Goal: Communication & Community: Answer question/provide support

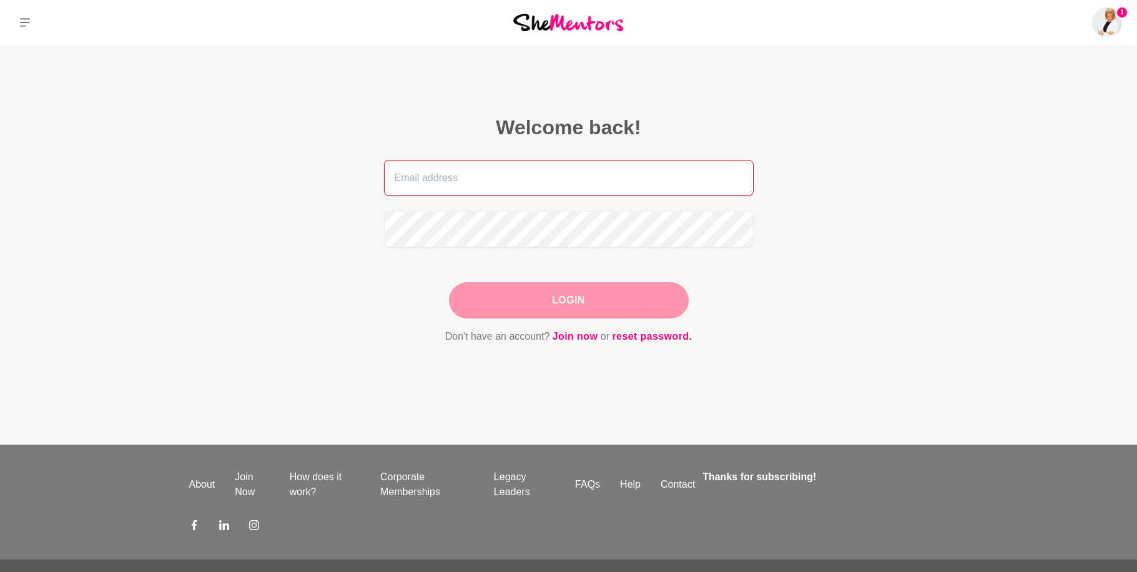
type input "[EMAIL_ADDRESS][DOMAIN_NAME]"
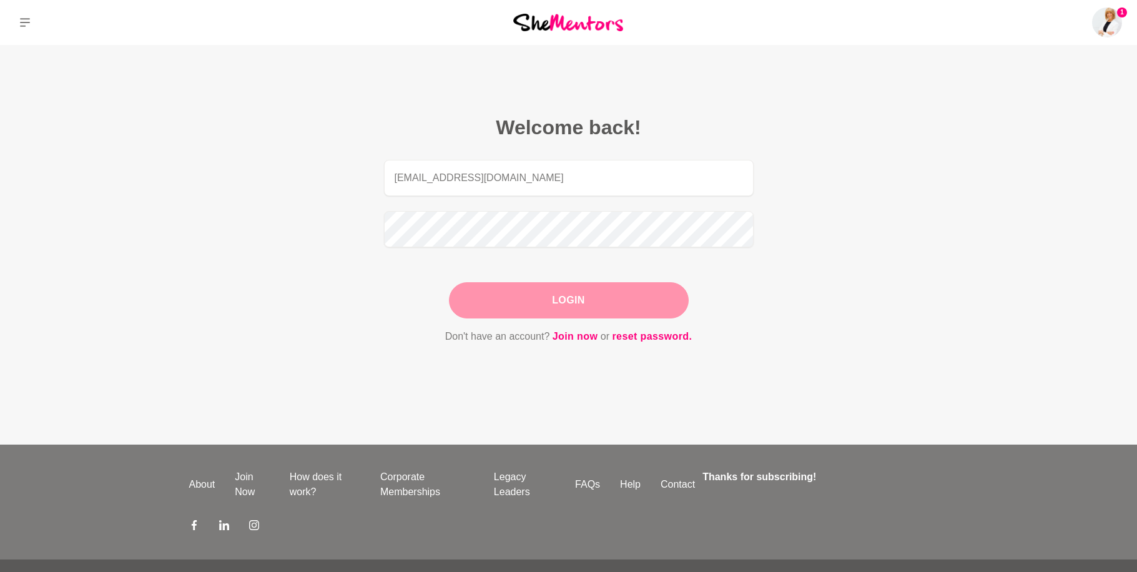
click at [518, 310] on div "Login" at bounding box center [569, 300] width 240 height 36
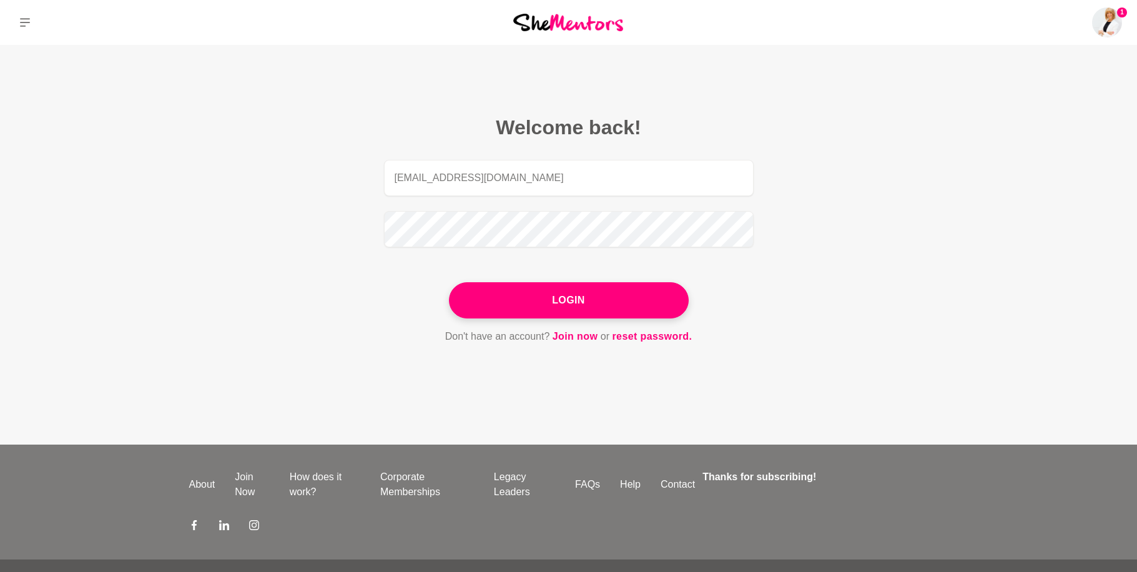
click at [518, 310] on button "Login" at bounding box center [569, 300] width 240 height 36
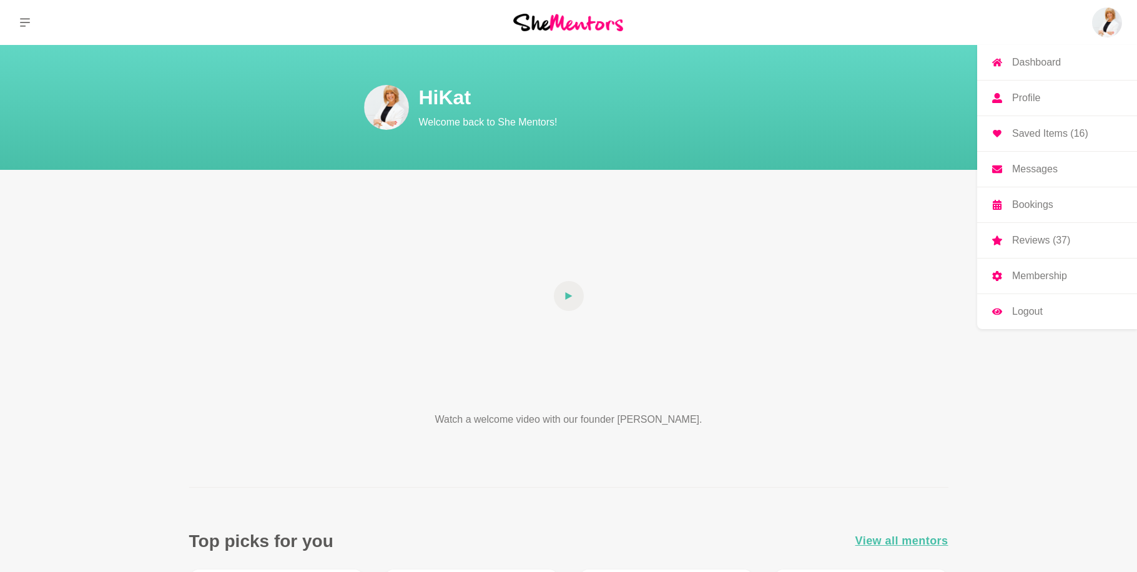
click at [1022, 182] on link "Messages" at bounding box center [1057, 169] width 160 height 35
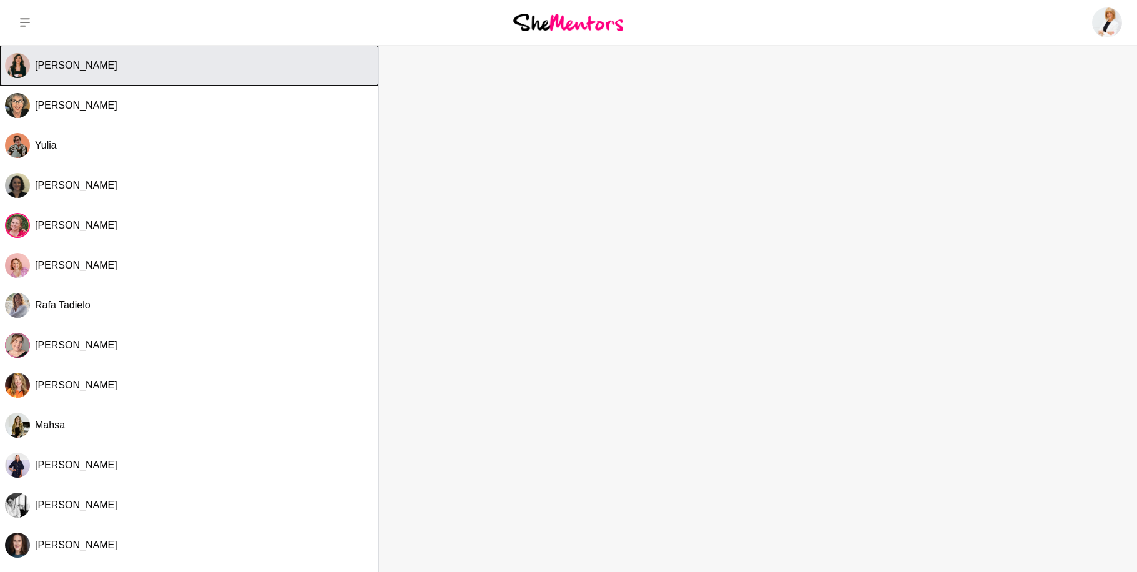
click at [169, 70] on div "[PERSON_NAME]" at bounding box center [204, 65] width 338 height 12
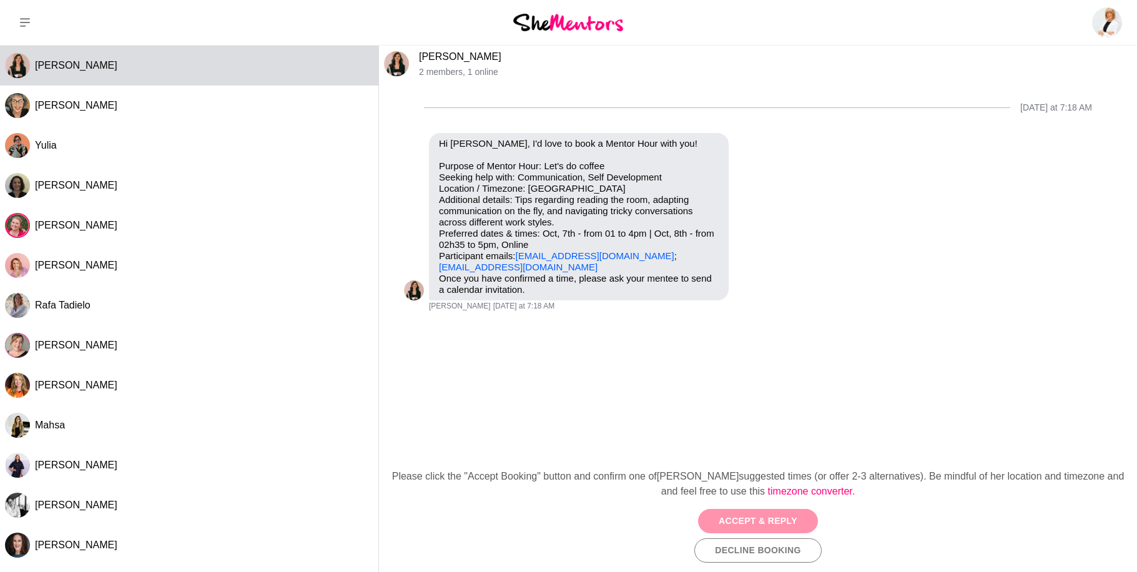
click at [747, 519] on button "Accept & Reply" at bounding box center [758, 521] width 120 height 24
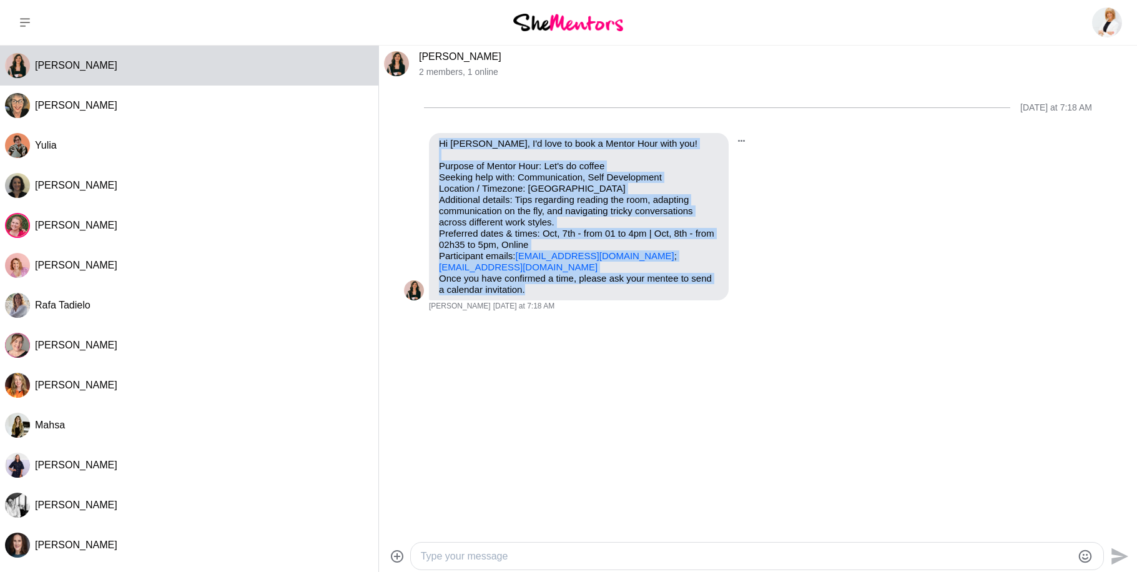
drag, startPoint x: 523, startPoint y: 285, endPoint x: 443, endPoint y: 136, distance: 169.0
click at [442, 135] on div "Hi [PERSON_NAME], I'd love to book a Mentor Hour with you! Purpose of Mentor Ho…" at bounding box center [579, 216] width 300 height 167
copy div "Hi [PERSON_NAME], I'd love to book a Mentor Hour with you! Purpose of Mentor Ho…"
click at [501, 558] on textarea "Type your message" at bounding box center [746, 556] width 651 height 15
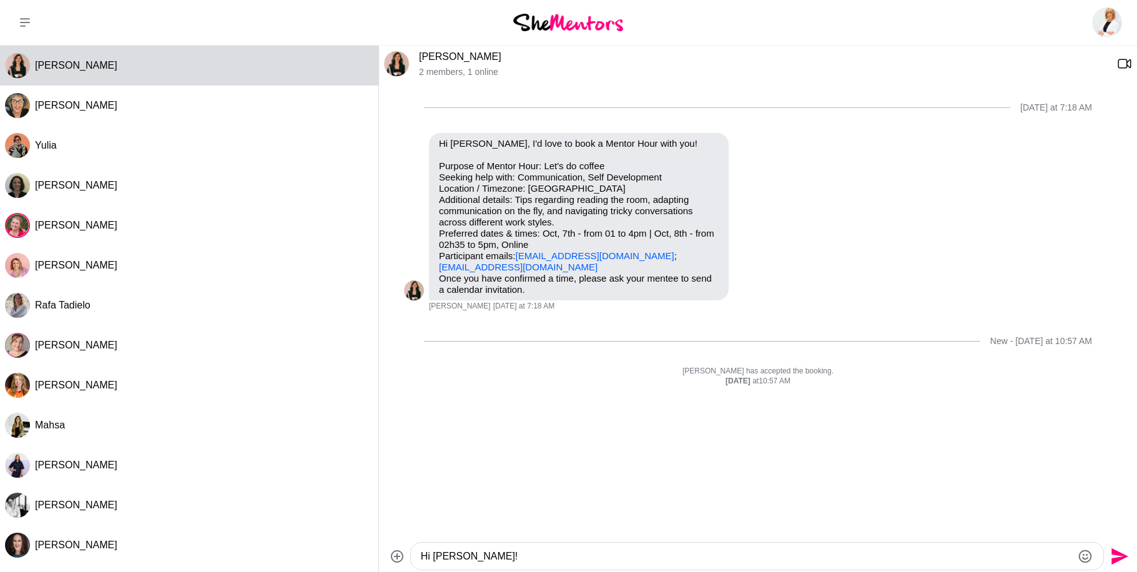
type textarea "Hi [PERSON_NAME]!"
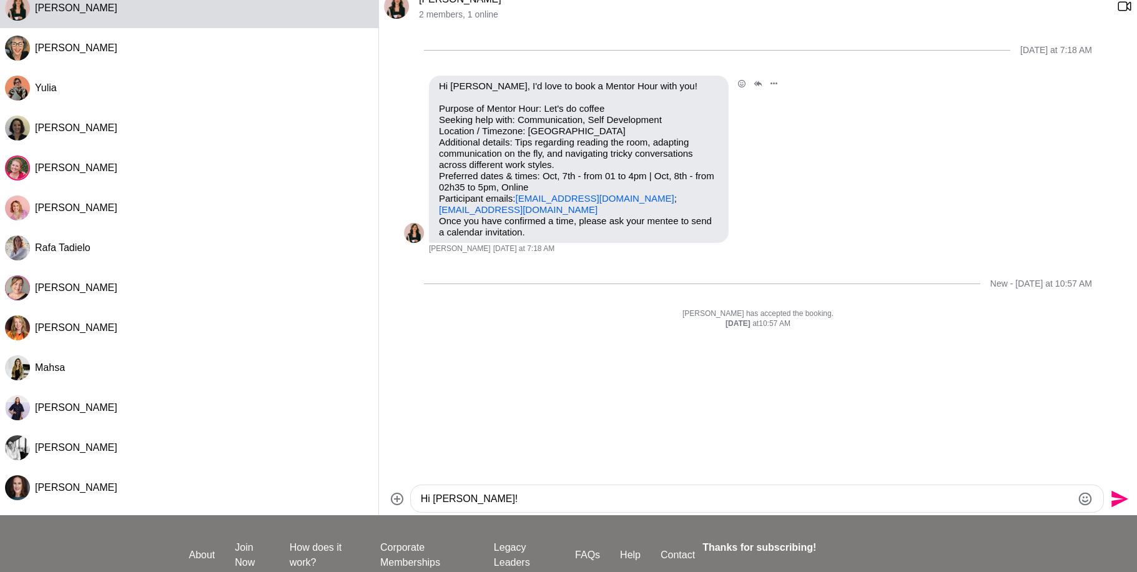
scroll to position [55, 0]
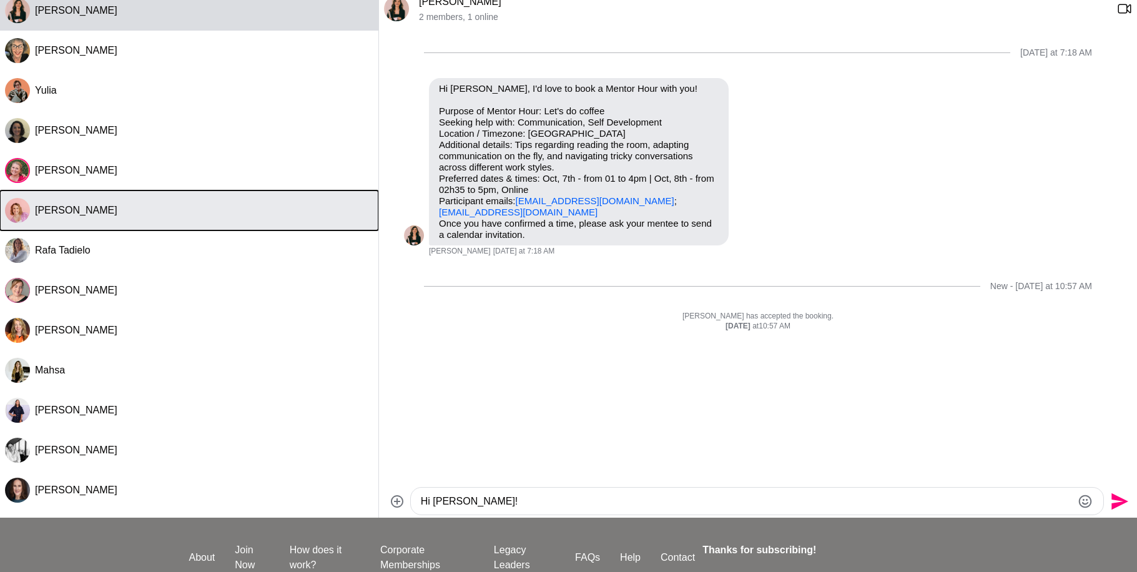
click at [137, 220] on button "[PERSON_NAME]" at bounding box center [189, 210] width 378 height 40
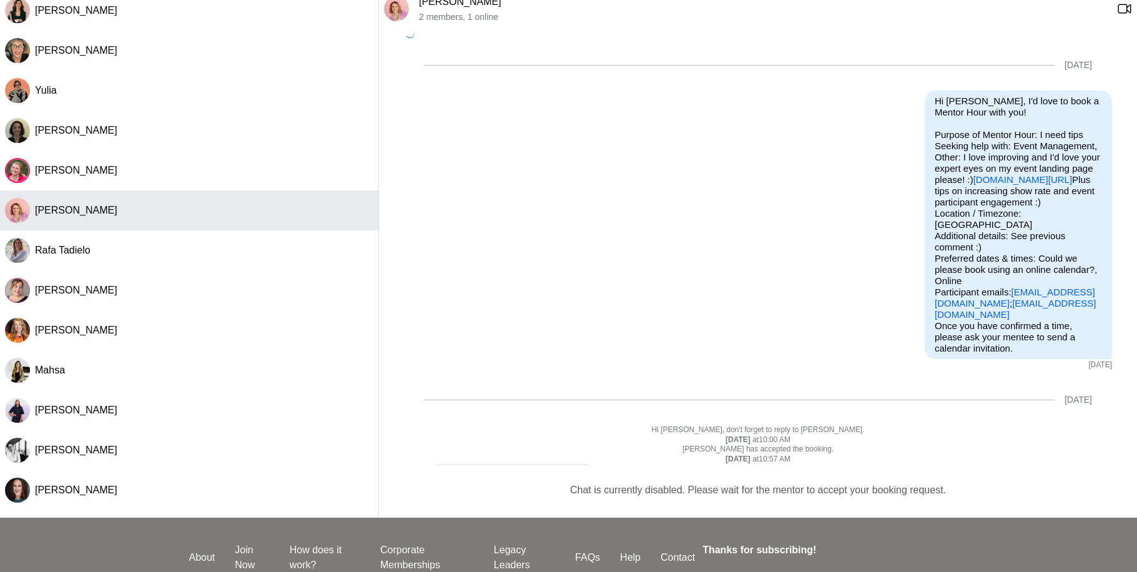
scroll to position [1108, 0]
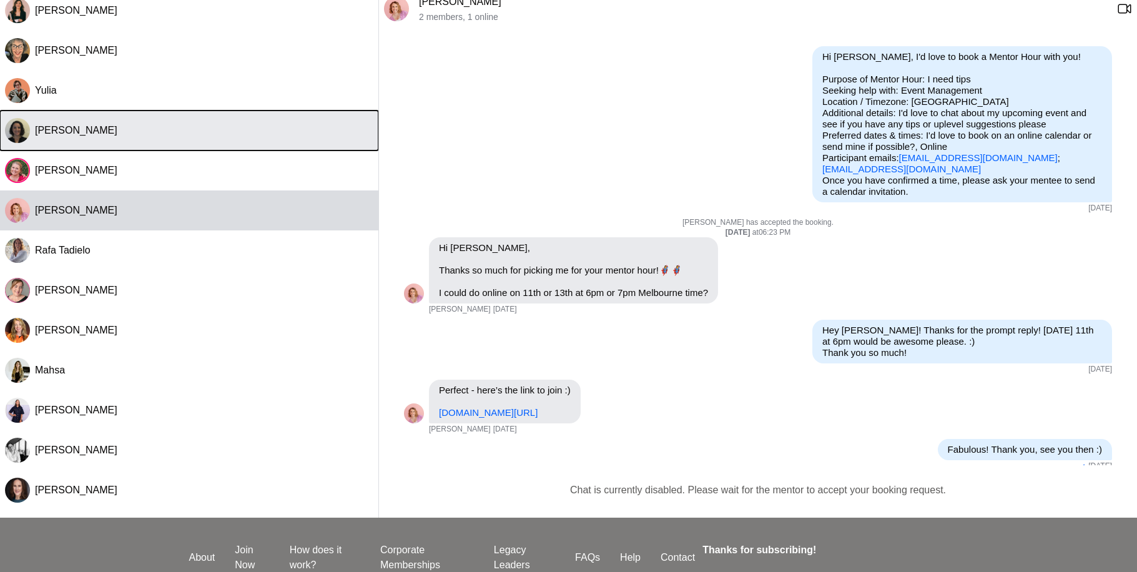
click at [135, 137] on button "[PERSON_NAME]" at bounding box center [189, 131] width 378 height 40
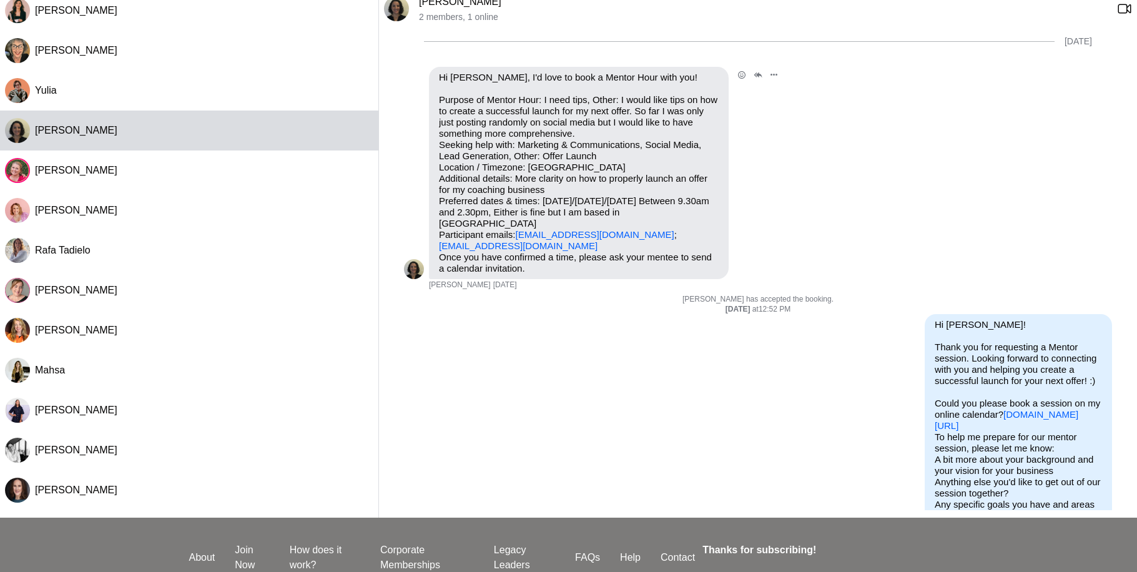
scroll to position [66, 0]
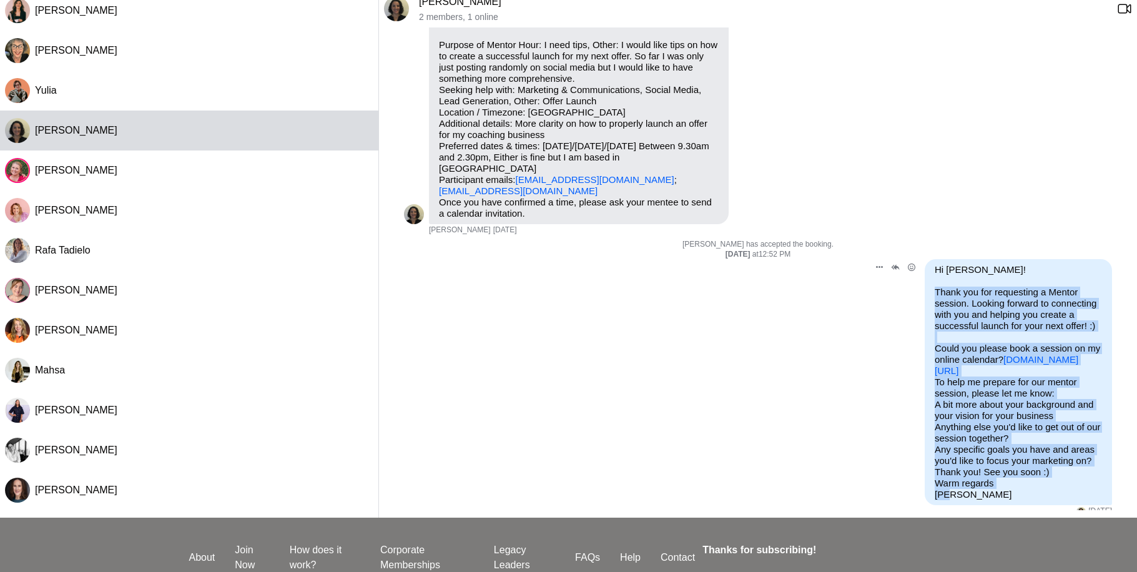
drag, startPoint x: 936, startPoint y: 272, endPoint x: 1025, endPoint y: 486, distance: 231.4
click at [1025, 486] on div "Hi [PERSON_NAME]! Thank you for requesting a Mentor session. Looking forward to…" at bounding box center [1018, 382] width 167 height 236
copy div "Thank you for requesting a Mentor session. Looking forward to connecting with y…"
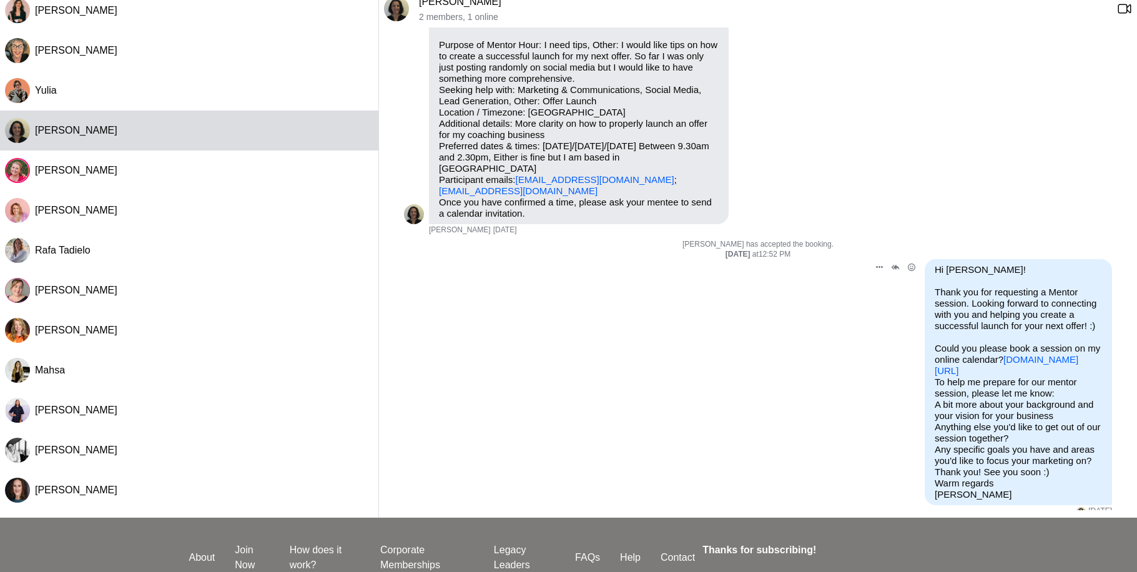
click at [705, 470] on div "Reply Pin Mark as unread Edit Message Delete Calendly 60 Minute Coaching Sessio…" at bounding box center [758, 387] width 708 height 257
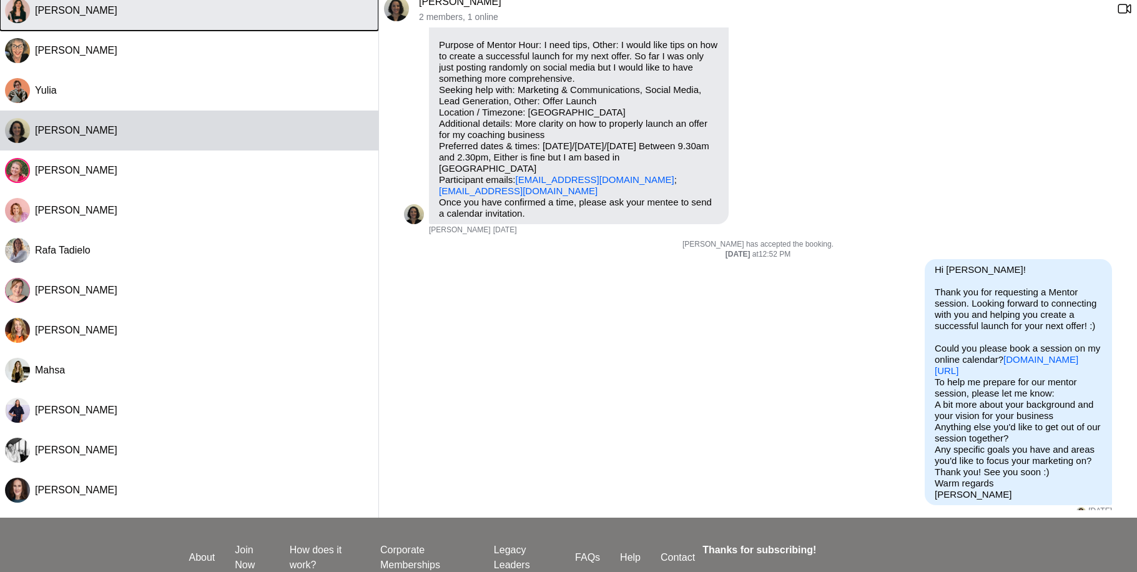
click at [175, 17] on button "[PERSON_NAME]" at bounding box center [189, 11] width 378 height 40
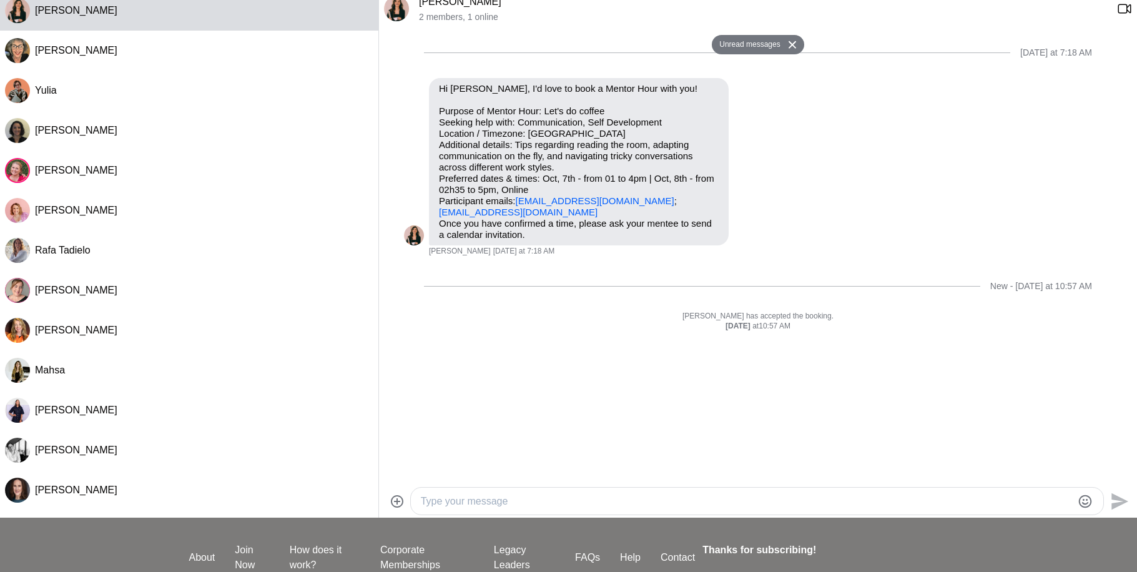
click at [480, 499] on textarea "Type your message" at bounding box center [746, 501] width 651 height 15
paste textarea "Thank you for requesting a Mentor session. I'm looking forward to connecting wi…"
type textarea "Hi [PERSON_NAME]! Thank you for requesting a Mentor session. I'm looking forwar…"
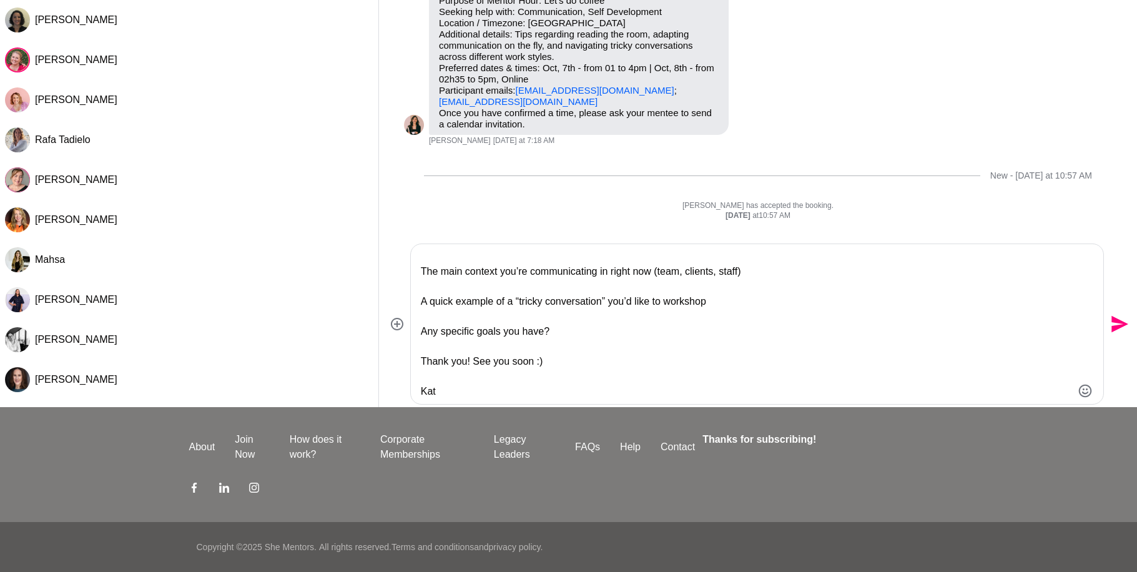
scroll to position [0, 0]
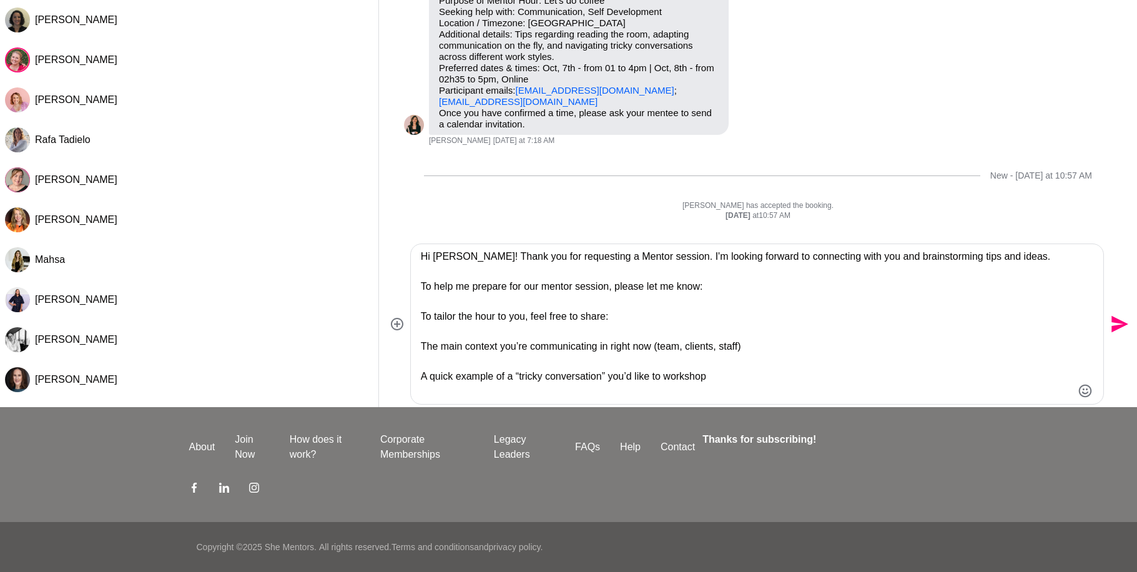
click at [476, 256] on textarea "Hi [PERSON_NAME]! Thank you for requesting a Mentor session. I'm looking forwar…" at bounding box center [746, 324] width 651 height 150
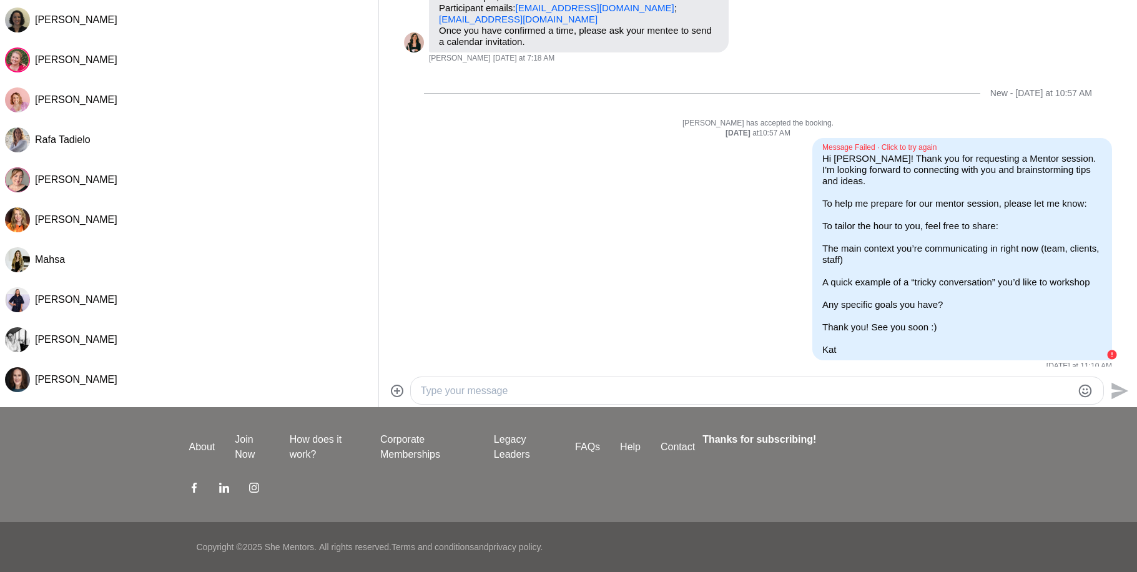
scroll to position [92, 0]
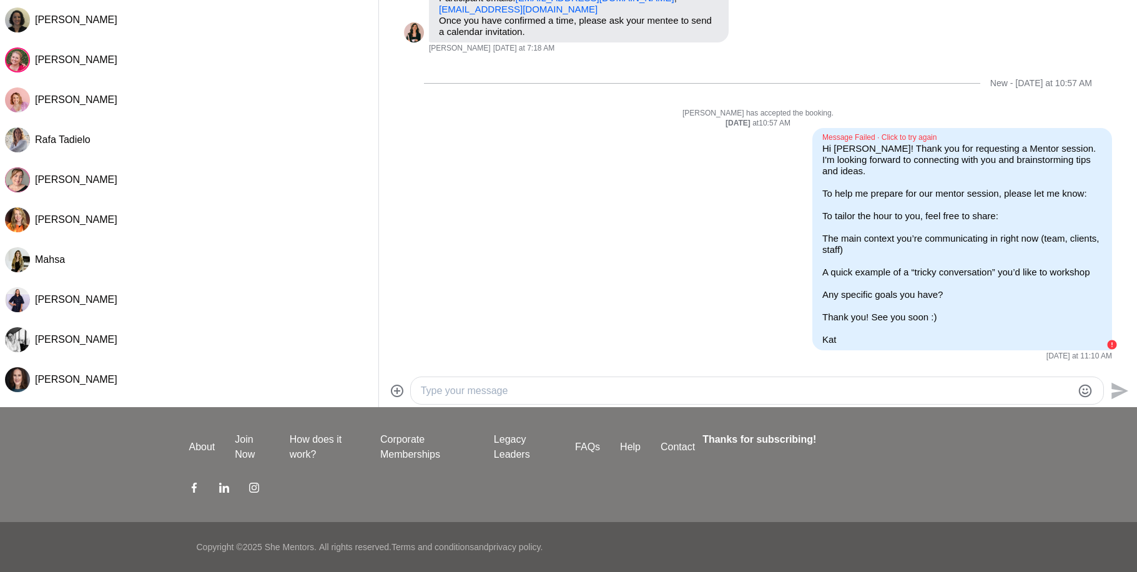
click at [925, 135] on div "Message Failed · Click to try again" at bounding box center [962, 138] width 280 height 10
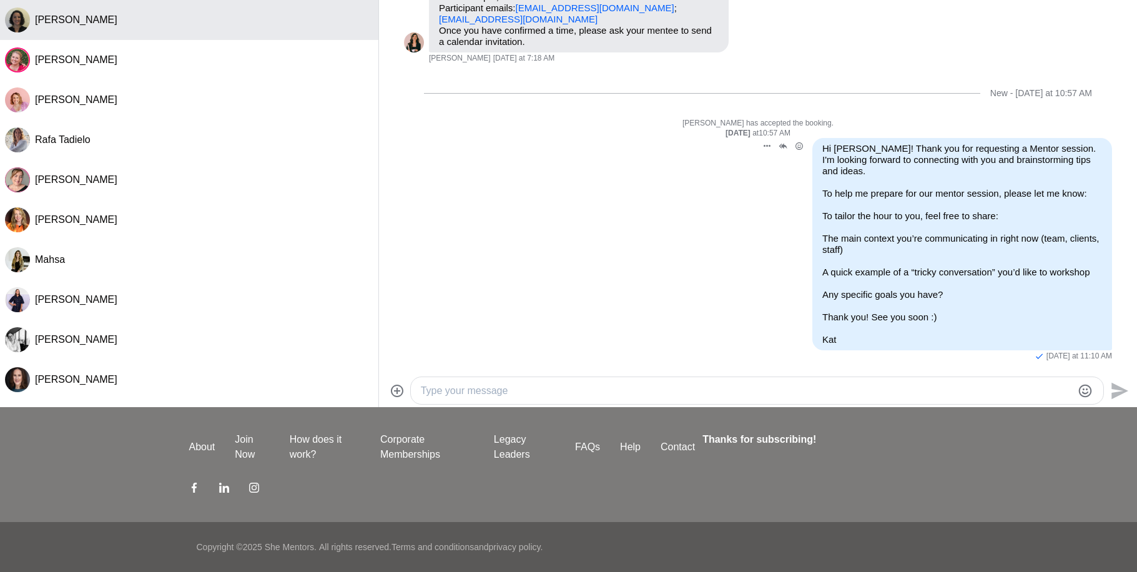
scroll to position [82, 0]
